Goal: Information Seeking & Learning: Find specific fact

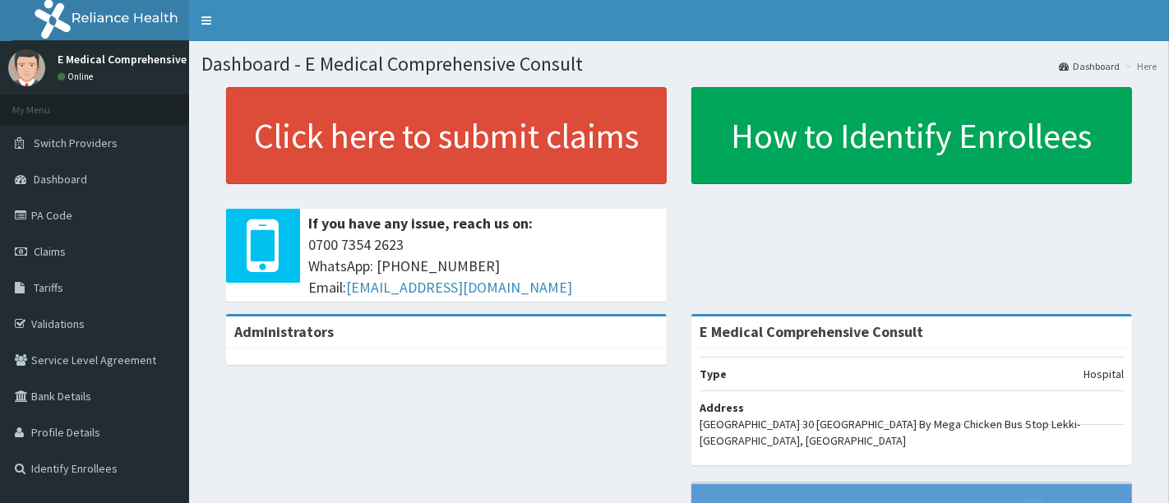
click at [94, 280] on link "Tariffs" at bounding box center [94, 288] width 189 height 36
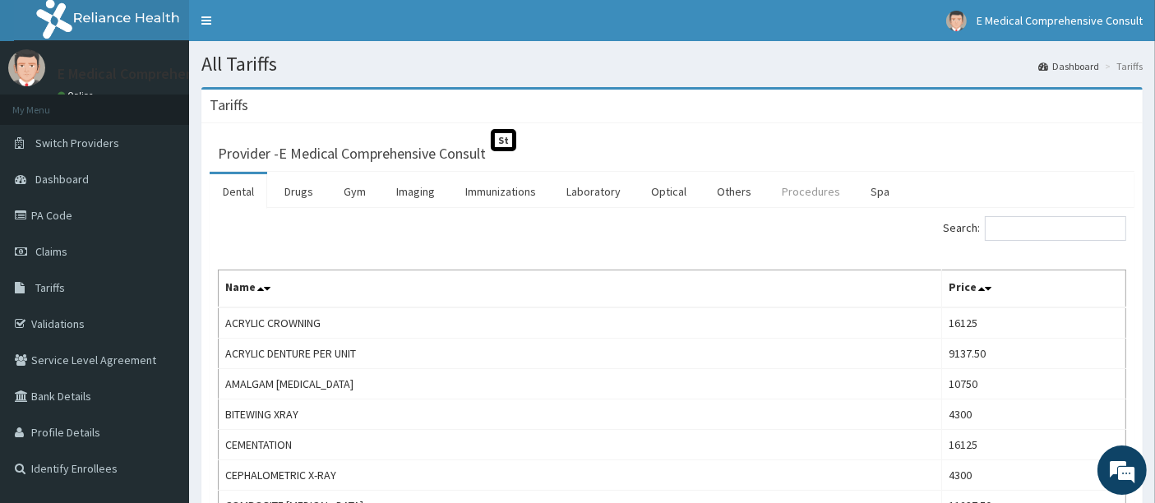
click at [817, 195] on link "Procedures" at bounding box center [811, 191] width 85 height 35
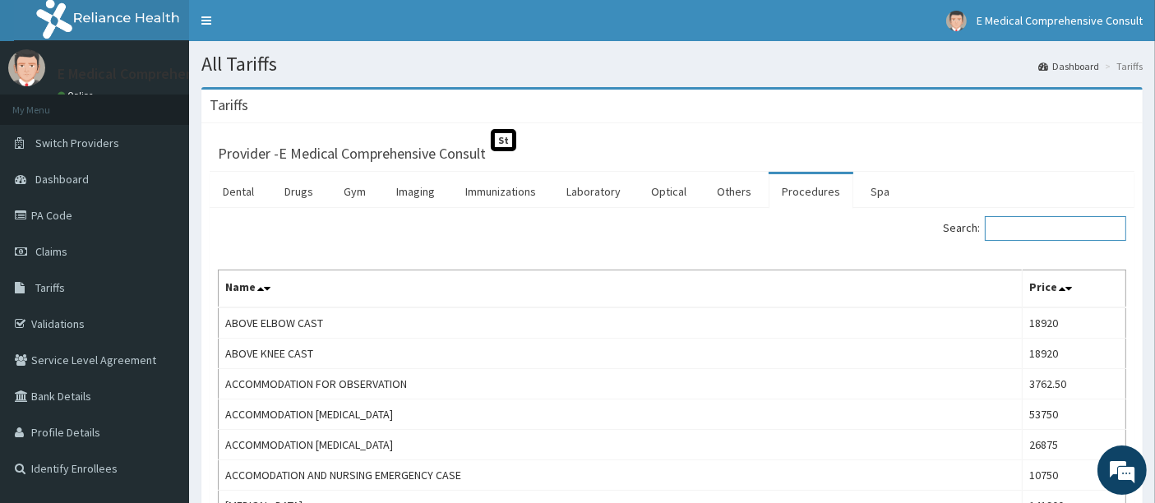
click at [1012, 236] on input "Search:" at bounding box center [1055, 228] width 141 height 25
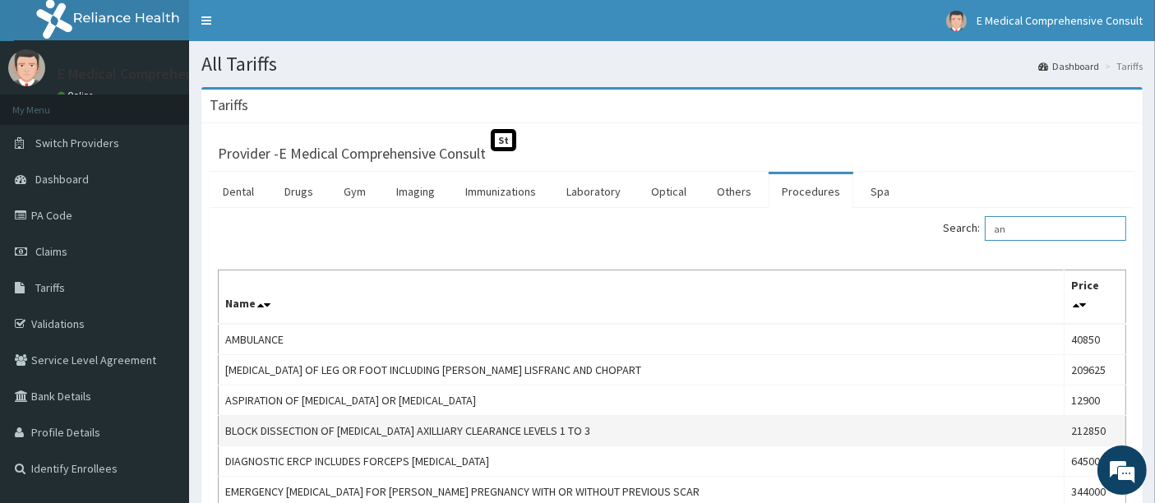
type input "a"
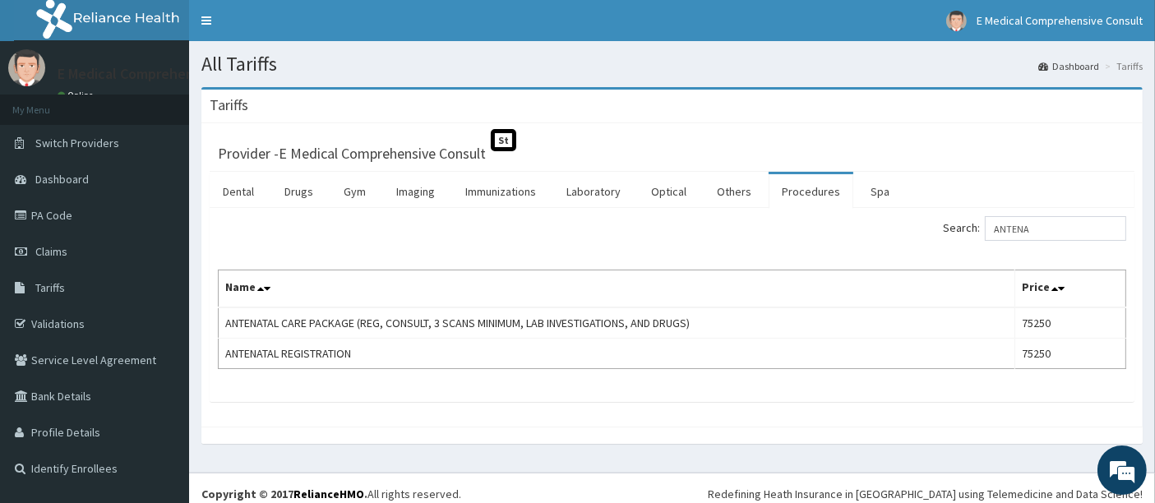
click at [692, 442] on div "Tariffs Provider - E Medical Comprehensive Consult St Dental Drugs Gym Imaging …" at bounding box center [672, 273] width 966 height 373
click at [699, 158] on div "Provider - E Medical Comprehensive Consult St" at bounding box center [672, 151] width 909 height 23
click at [1075, 224] on input "ANTENA" at bounding box center [1055, 228] width 141 height 25
type input "A"
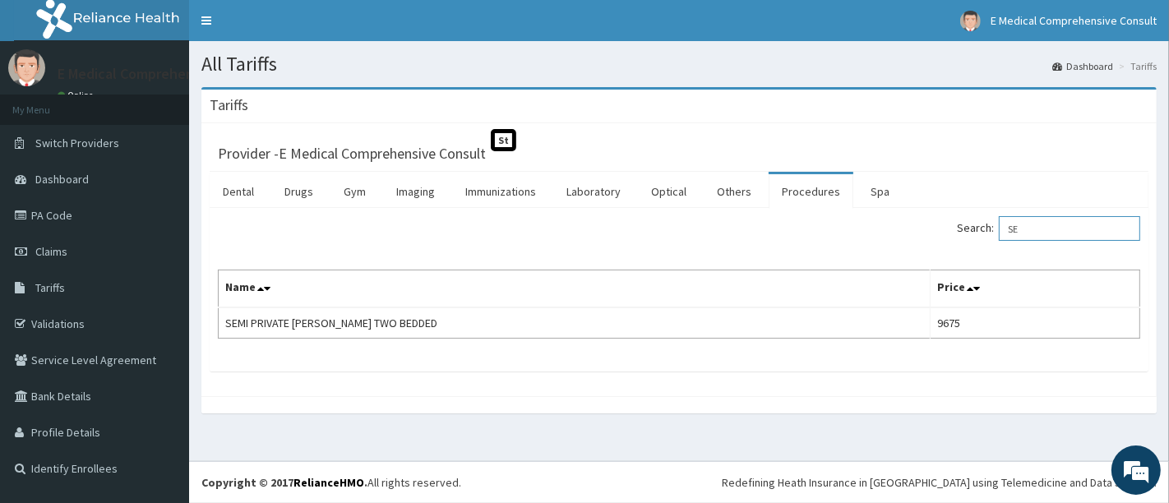
type input "S"
type input "N"
type input "NURSING"
click at [711, 186] on link "Others" at bounding box center [734, 191] width 61 height 35
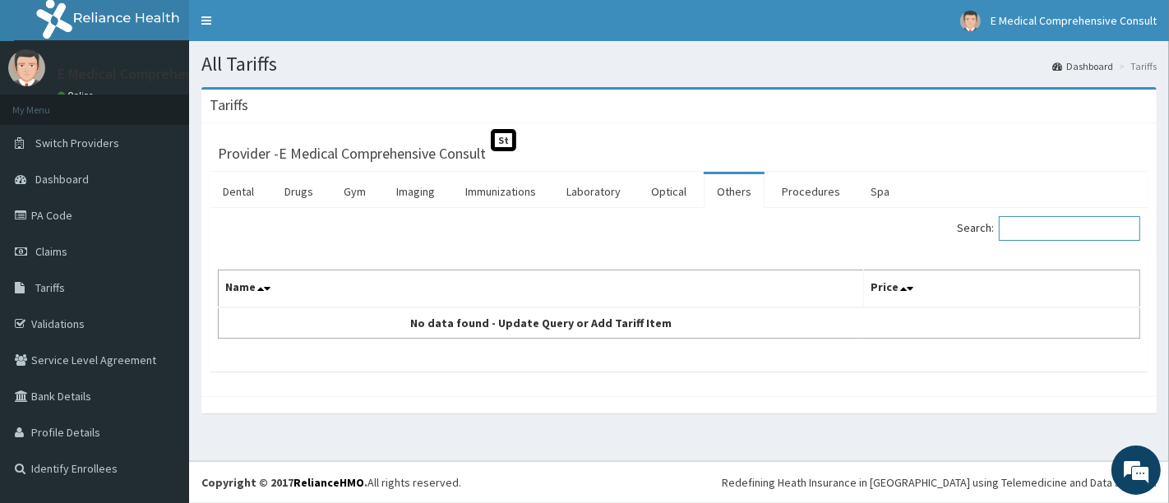
click at [1037, 224] on input "Search:" at bounding box center [1069, 228] width 141 height 25
type input "N"
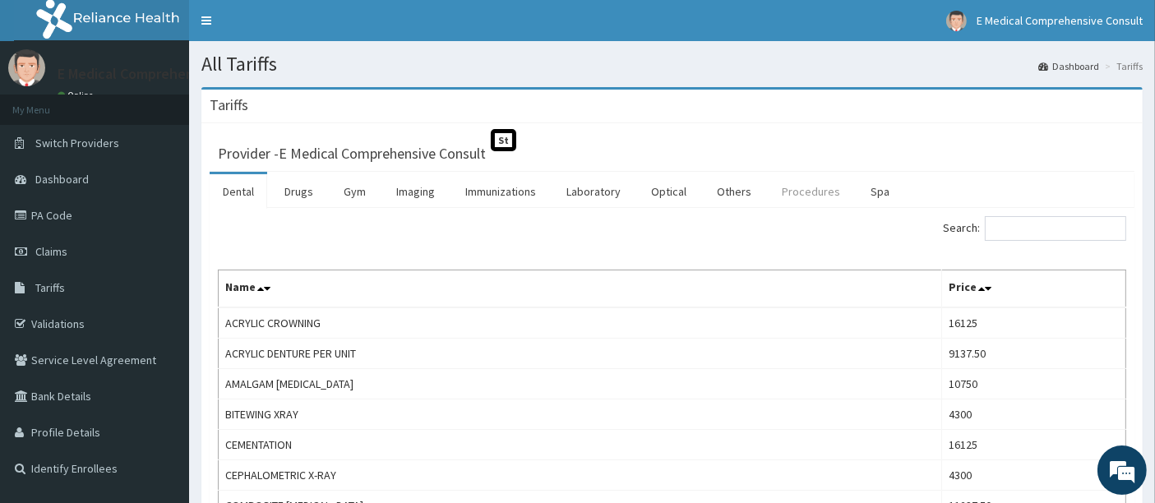
click at [777, 192] on link "Procedures" at bounding box center [811, 191] width 85 height 35
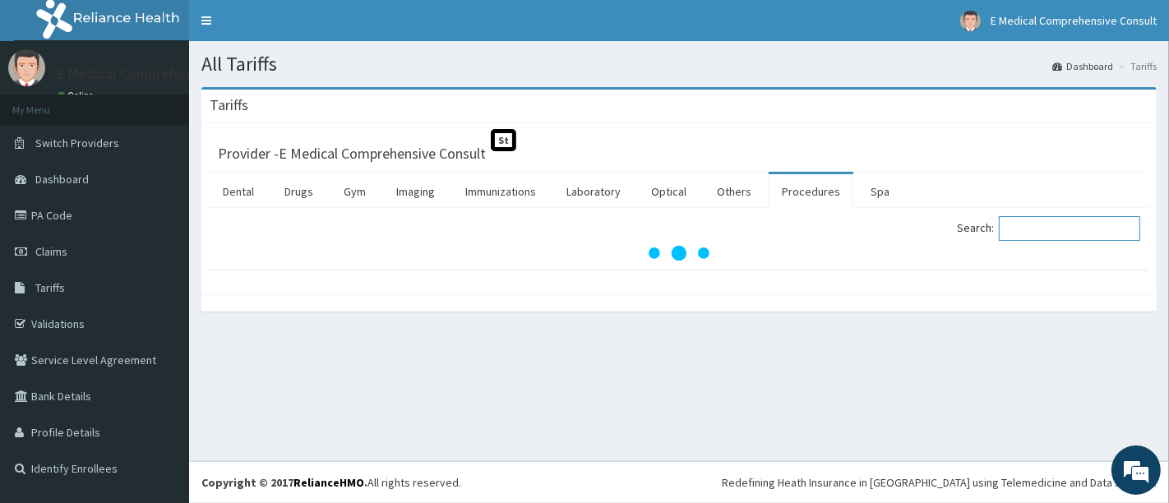
click at [1041, 226] on input "Search:" at bounding box center [1069, 228] width 141 height 25
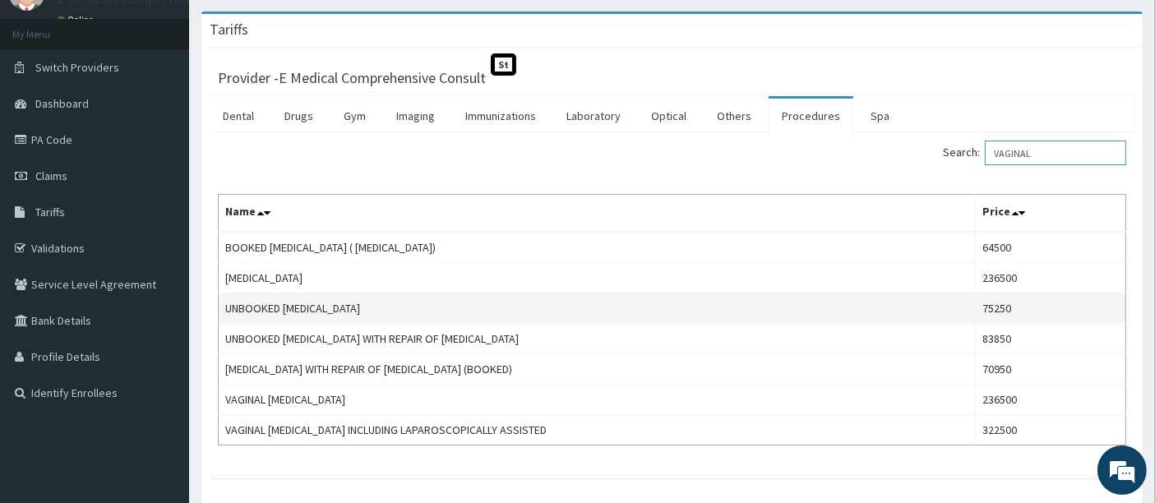
scroll to position [75, 0]
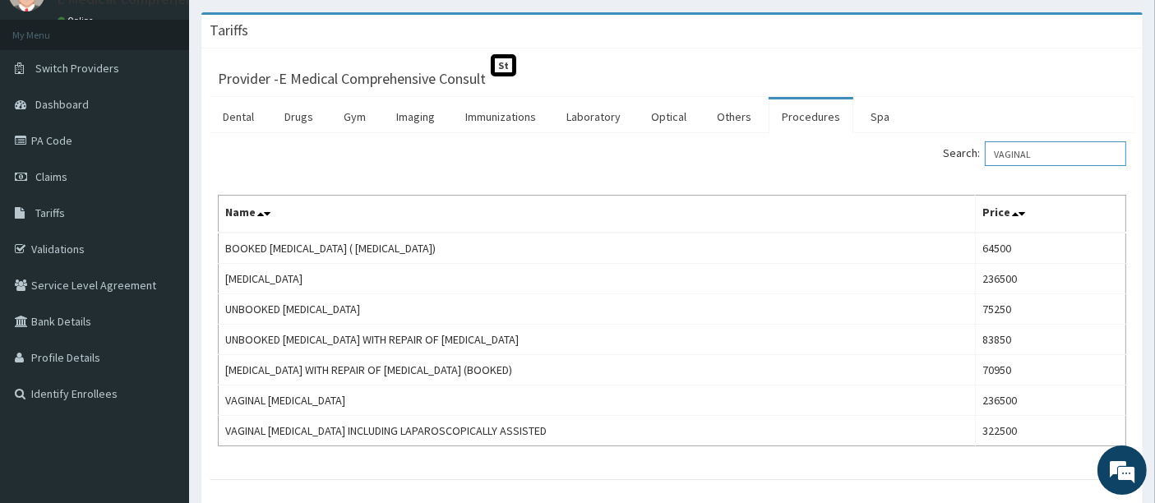
type input "VAGINAL"
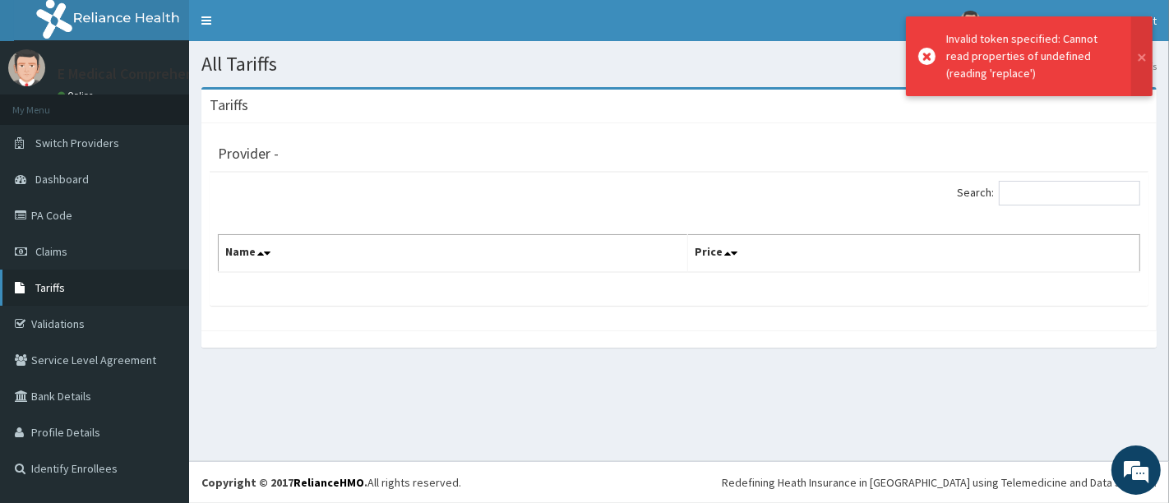
click at [55, 289] on span "Tariffs" at bounding box center [50, 287] width 30 height 15
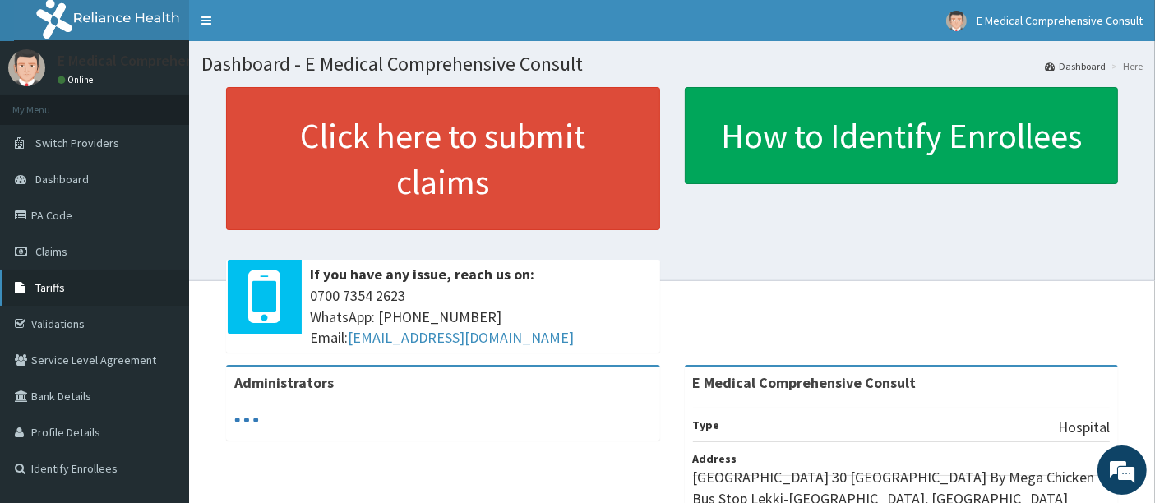
click at [94, 280] on link "Tariffs" at bounding box center [94, 288] width 189 height 36
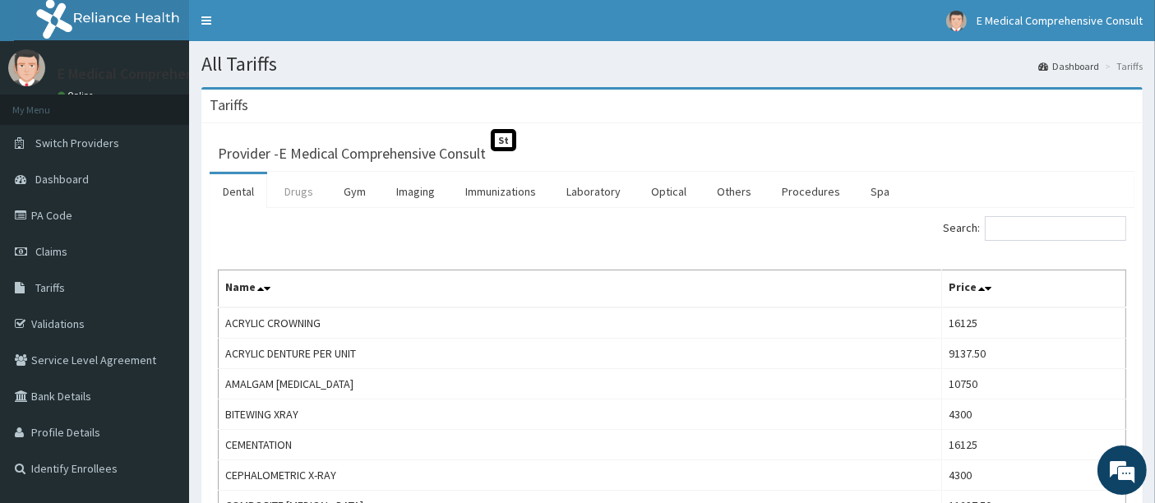
click at [287, 185] on link "Drugs" at bounding box center [298, 191] width 55 height 35
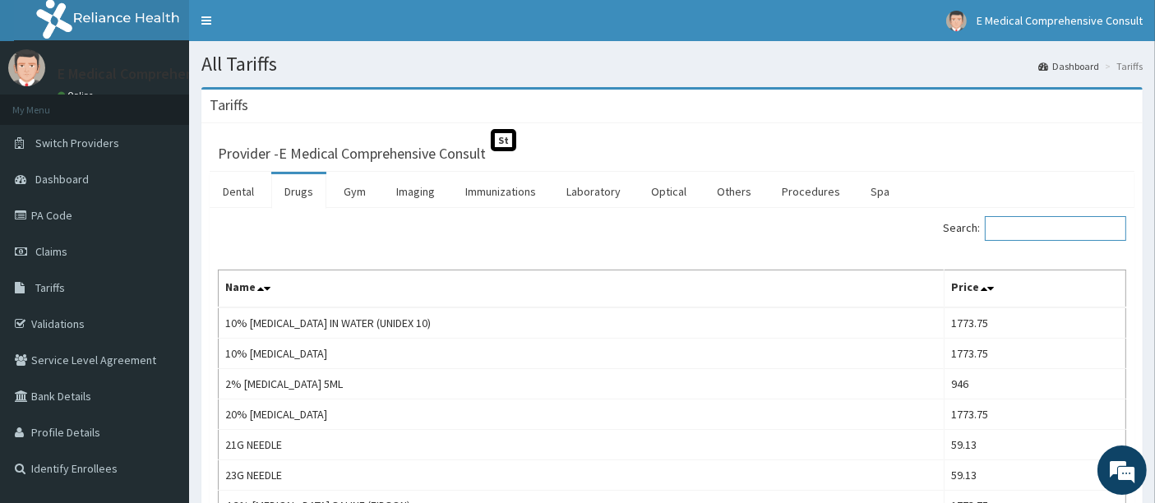
click at [1038, 222] on input "Search:" at bounding box center [1055, 228] width 141 height 25
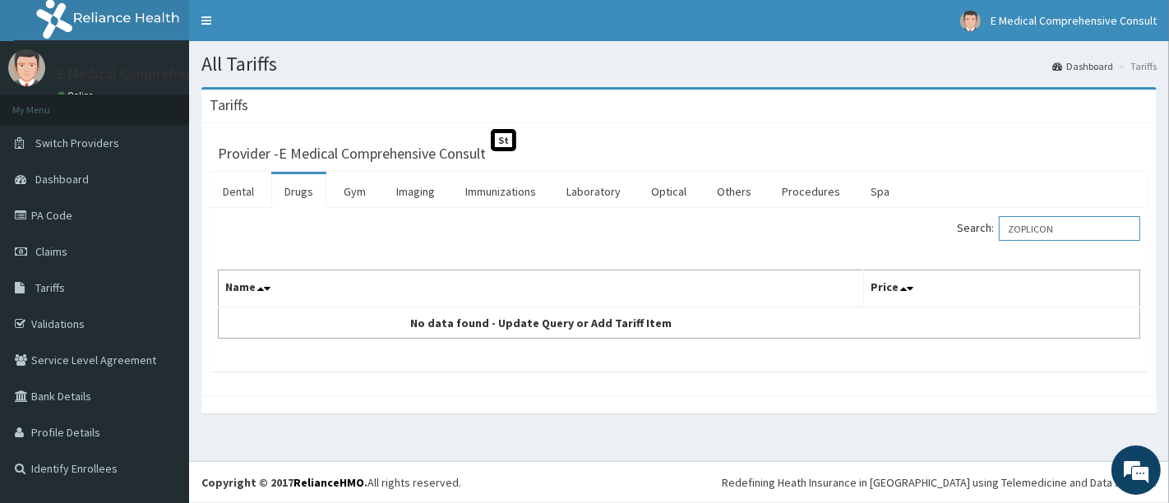
type input "ZOPLICON"
